Goal: Transaction & Acquisition: Book appointment/travel/reservation

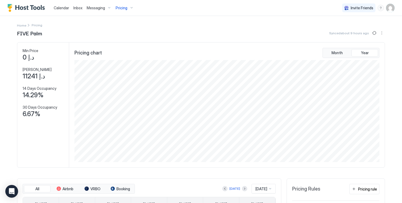
click at [127, 8] on div "Pricing" at bounding box center [124, 7] width 22 height 9
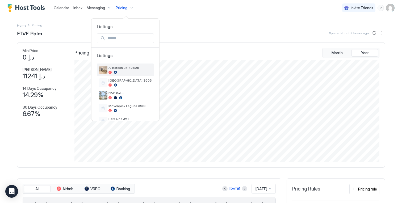
click at [124, 73] on div at bounding box center [129, 72] width 43 height 3
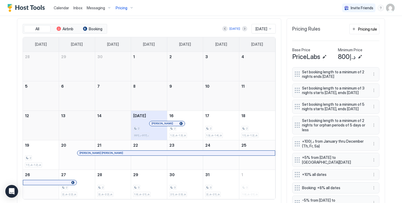
scroll to position [162, 0]
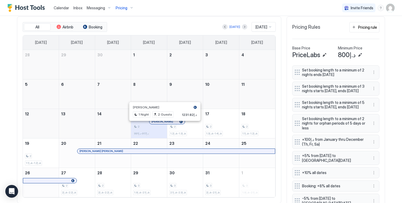
click at [163, 124] on div at bounding box center [165, 122] width 4 height 4
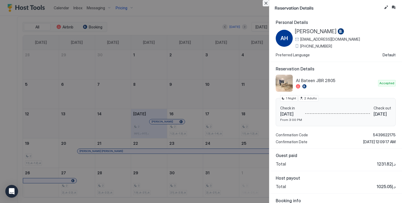
click at [266, 2] on button "Close" at bounding box center [265, 3] width 6 height 6
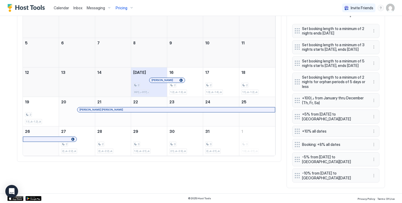
scroll to position [216, 0]
click at [187, 83] on div "2" at bounding box center [185, 85] width 32 height 5
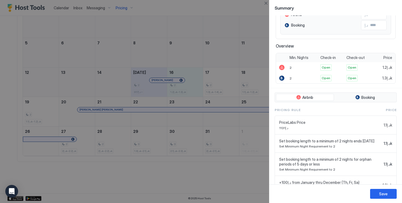
scroll to position [87, 0]
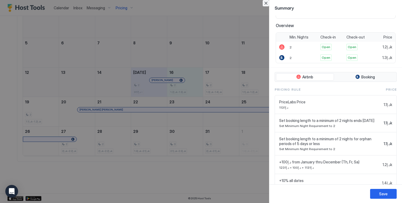
click at [267, 3] on button "Close" at bounding box center [265, 3] width 6 height 6
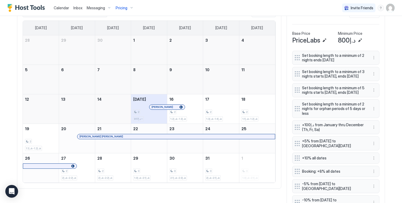
scroll to position [177, 0]
click at [165, 108] on div "[PERSON_NAME]" at bounding box center [166, 106] width 31 height 3
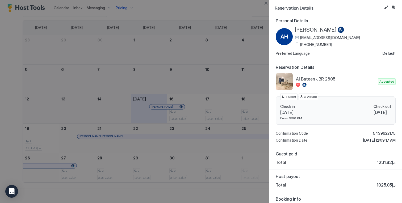
scroll to position [0, 0]
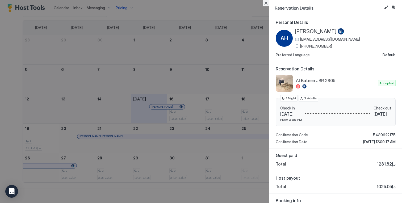
click at [264, 3] on button "Close" at bounding box center [265, 3] width 6 height 6
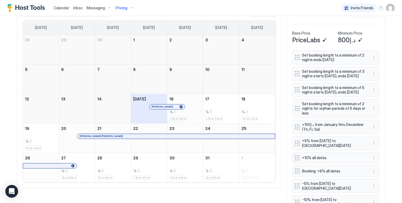
click at [193, 106] on div "2 د.إ1.2k-د.إ1.3k" at bounding box center [185, 108] width 32 height 25
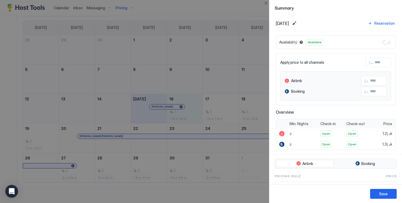
click at [383, 40] on div "Availability Available" at bounding box center [335, 42] width 120 height 13
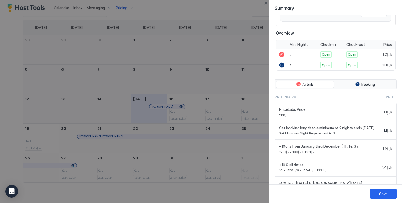
scroll to position [62, 0]
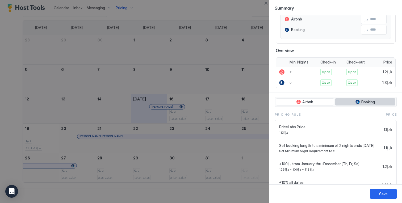
click at [376, 104] on button "Booking" at bounding box center [365, 101] width 61 height 7
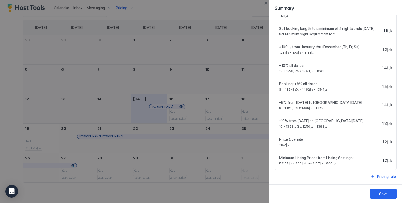
scroll to position [183, 0]
click at [265, 3] on button "Close" at bounding box center [265, 3] width 6 height 6
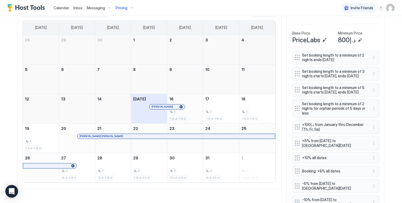
click at [193, 106] on div "2 د.إ1.2k-د.إ1.3k" at bounding box center [185, 108] width 32 height 25
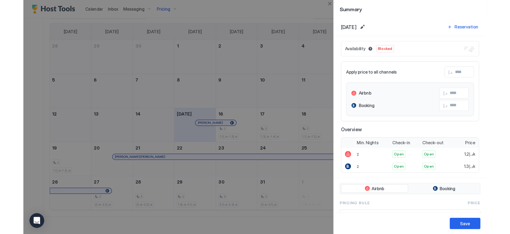
scroll to position [102, 306]
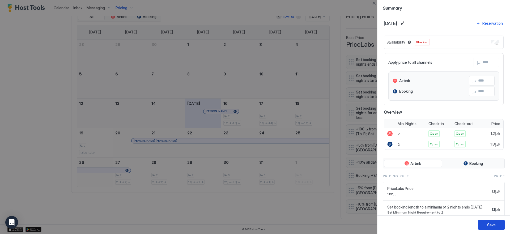
click at [401, 203] on div "Save" at bounding box center [491, 225] width 8 height 6
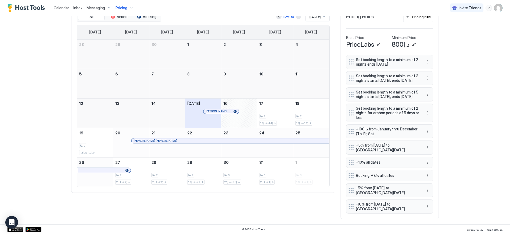
click at [248, 108] on div "October 16, 2025" at bounding box center [239, 113] width 36 height 29
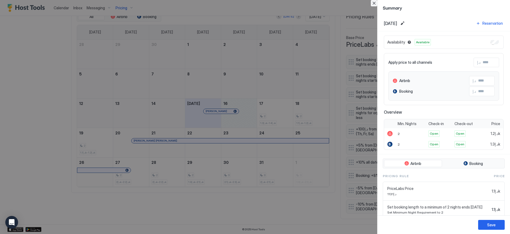
click at [375, 4] on button "Close" at bounding box center [374, 3] width 6 height 6
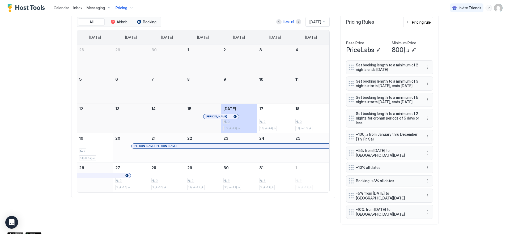
scroll to position [176, 0]
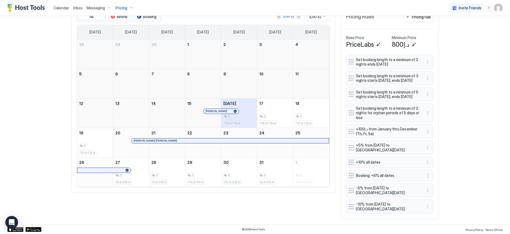
click at [244, 114] on div "2" at bounding box center [239, 116] width 32 height 5
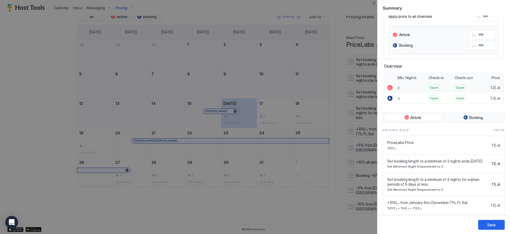
scroll to position [62, 0]
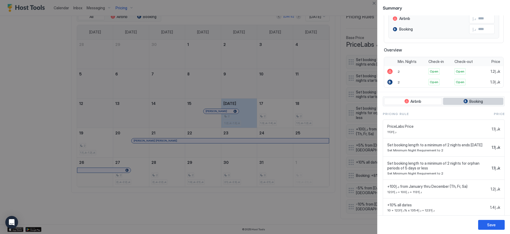
click at [460, 101] on button "Booking" at bounding box center [473, 101] width 61 height 7
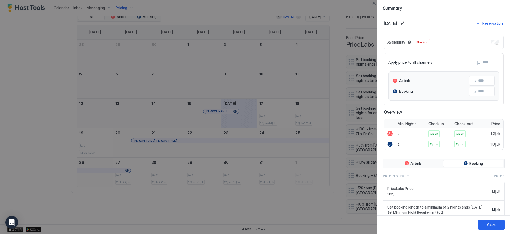
scroll to position [1, 0]
click at [488, 224] on div "Save" at bounding box center [491, 225] width 8 height 6
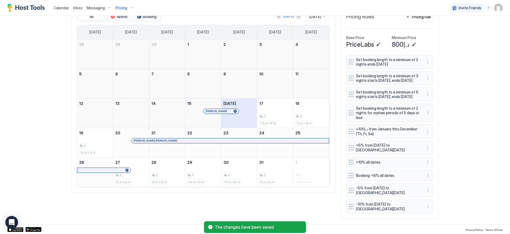
click at [448, 111] on div "Calendar Inbox Messaging Pricing Invite Friends EN Home Pricing Al Bateen JBR 2…" at bounding box center [255, 117] width 510 height 234
click at [275, 106] on div "2 د.إ1.3k-د.إ1.4k" at bounding box center [275, 113] width 32 height 25
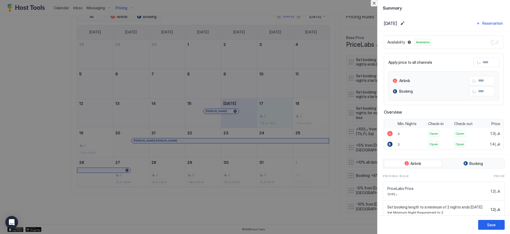
click at [374, 3] on button "Close" at bounding box center [374, 3] width 6 height 6
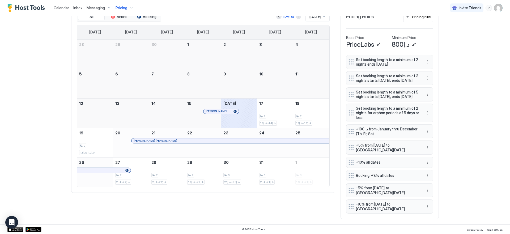
click at [251, 99] on div "October 16, 2025" at bounding box center [239, 113] width 36 height 29
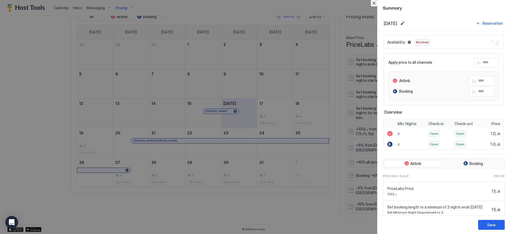
click at [374, 2] on button "Close" at bounding box center [374, 3] width 6 height 6
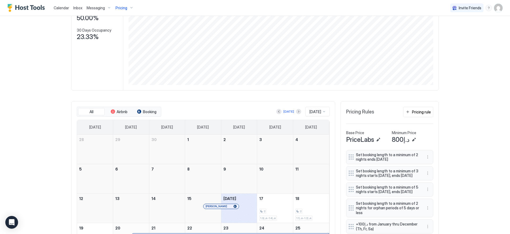
scroll to position [0, 0]
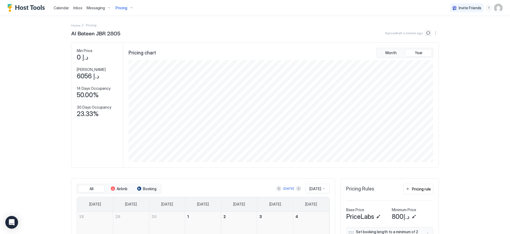
click at [427, 34] on button "Sync prices" at bounding box center [428, 33] width 6 height 6
click at [211, 30] on div "Al Bateen JBR 2805 Synced half a minute ago" at bounding box center [255, 33] width 368 height 8
